Goal: Task Accomplishment & Management: Manage account settings

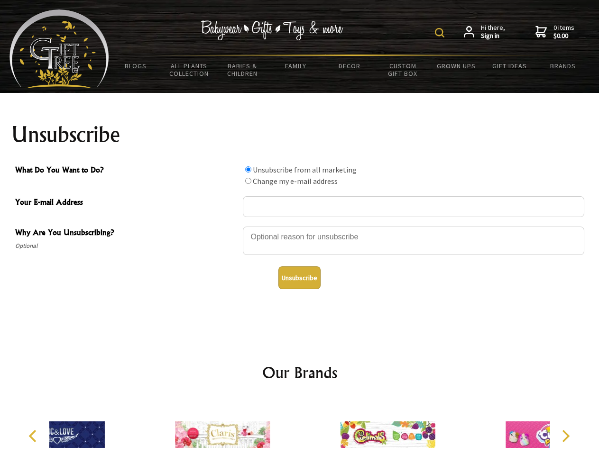
click at [441, 33] on img at bounding box center [439, 32] width 9 height 9
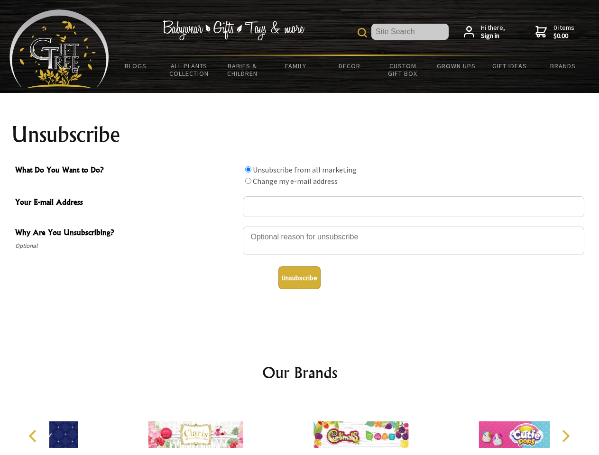
click at [300, 226] on div at bounding box center [414, 242] width 342 height 33
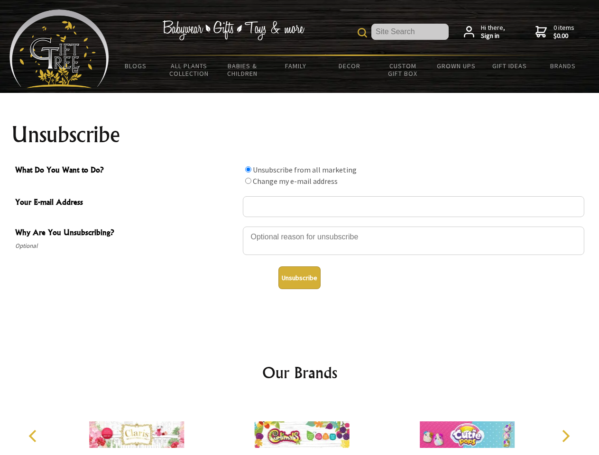
click at [248, 169] on input "What Do You Want to Do?" at bounding box center [248, 170] width 6 height 6
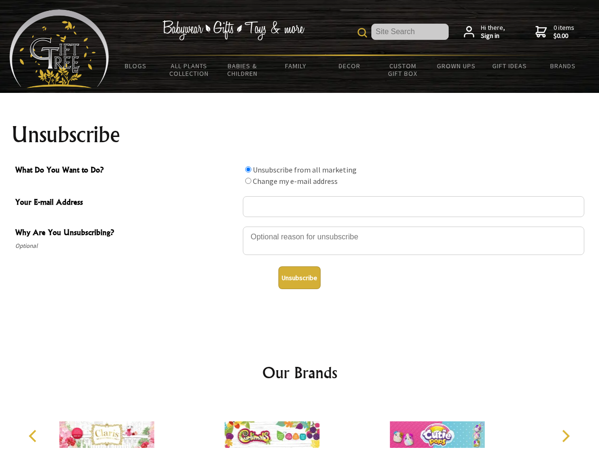
click at [248, 181] on input "What Do You Want to Do?" at bounding box center [248, 181] width 6 height 6
radio input "true"
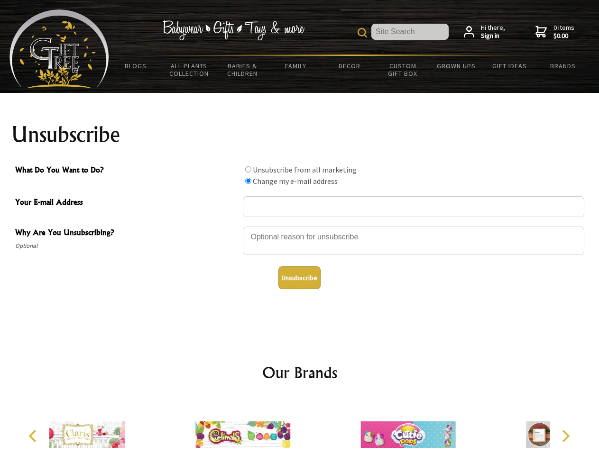
click at [299, 278] on button "Unsubscribe" at bounding box center [299, 278] width 42 height 23
click at [300, 427] on div at bounding box center [242, 436] width 165 height 74
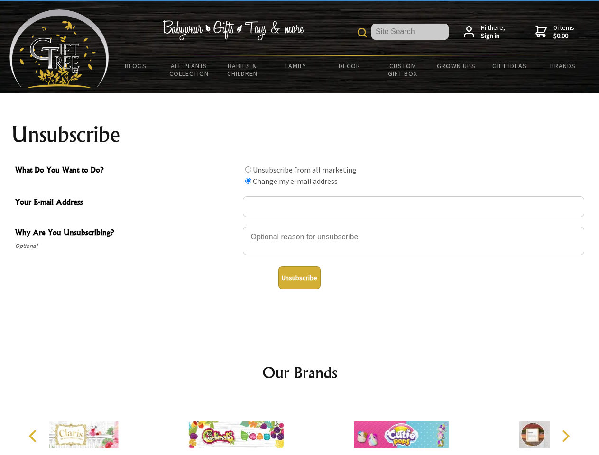
click at [34, 436] on icon "Previous" at bounding box center [34, 436] width 12 height 12
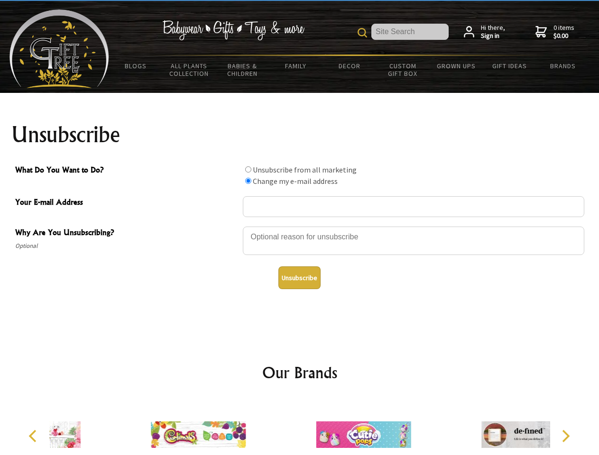
click at [566, 436] on icon "Next" at bounding box center [565, 436] width 12 height 12
